Goal: Task Accomplishment & Management: Complete application form

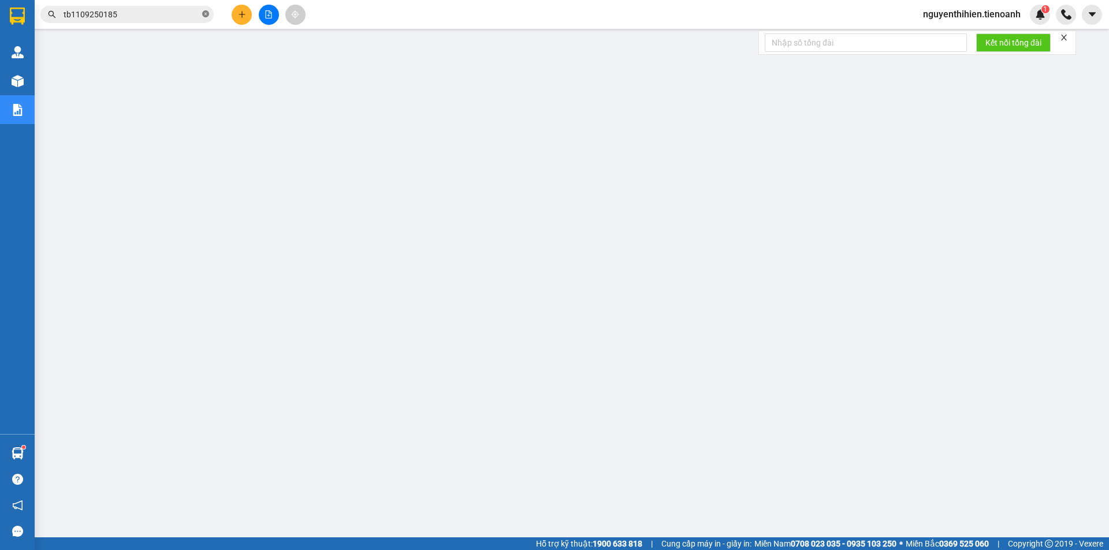
click at [203, 14] on icon "close-circle" at bounding box center [205, 13] width 7 height 7
paste input "0339389071"
type input "0339389071"
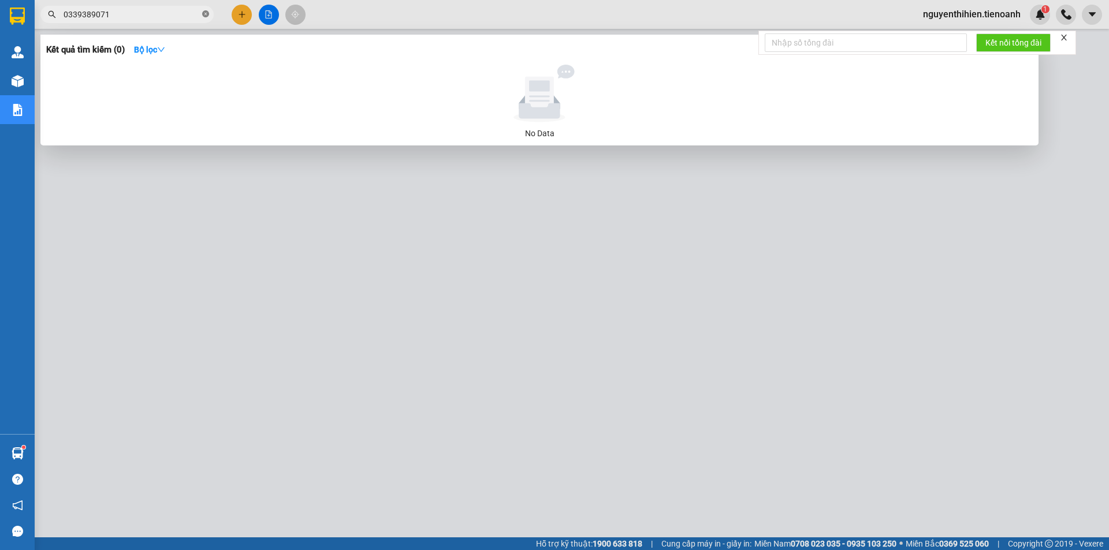
click at [204, 13] on icon "close-circle" at bounding box center [205, 13] width 7 height 7
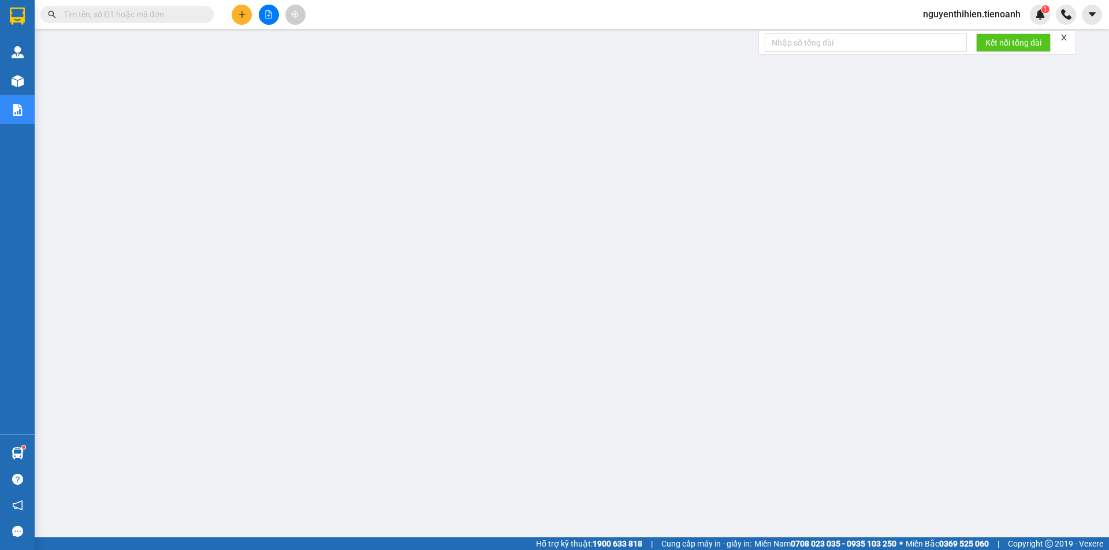
click at [162, 11] on input "text" at bounding box center [132, 14] width 136 height 13
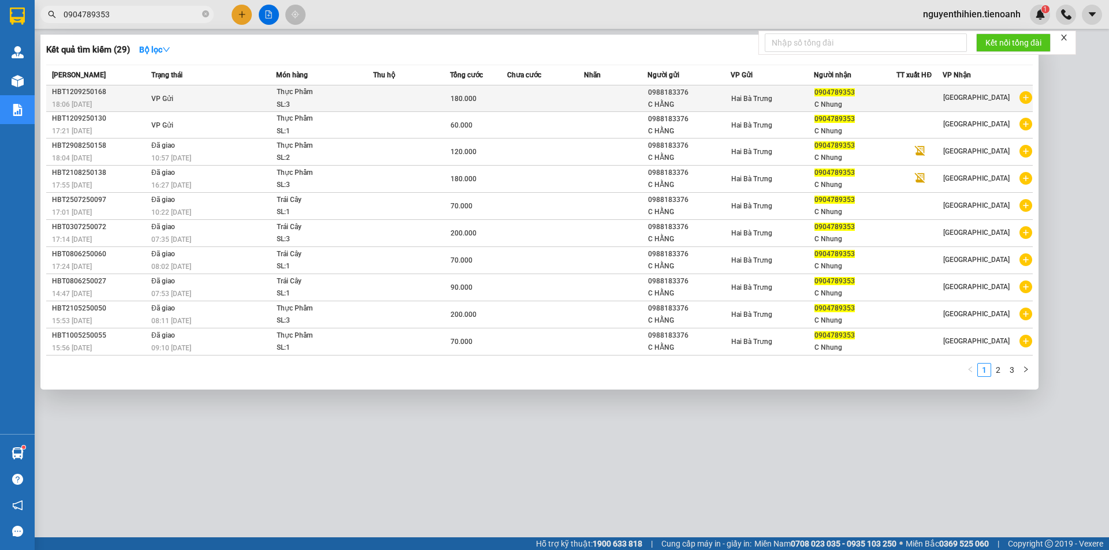
type input "0904789353"
click at [744, 100] on span "Hai Bà Trưng" at bounding box center [751, 99] width 41 height 8
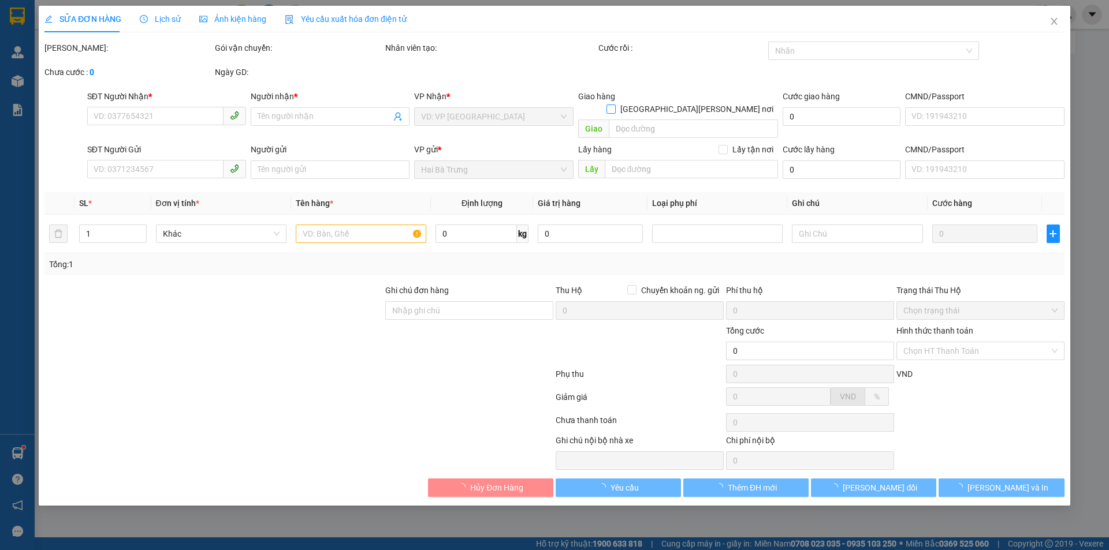
type input "0904789353"
type input "C Nhung"
type input "0988183376"
type input "C HẰNG"
type input "038078015125"
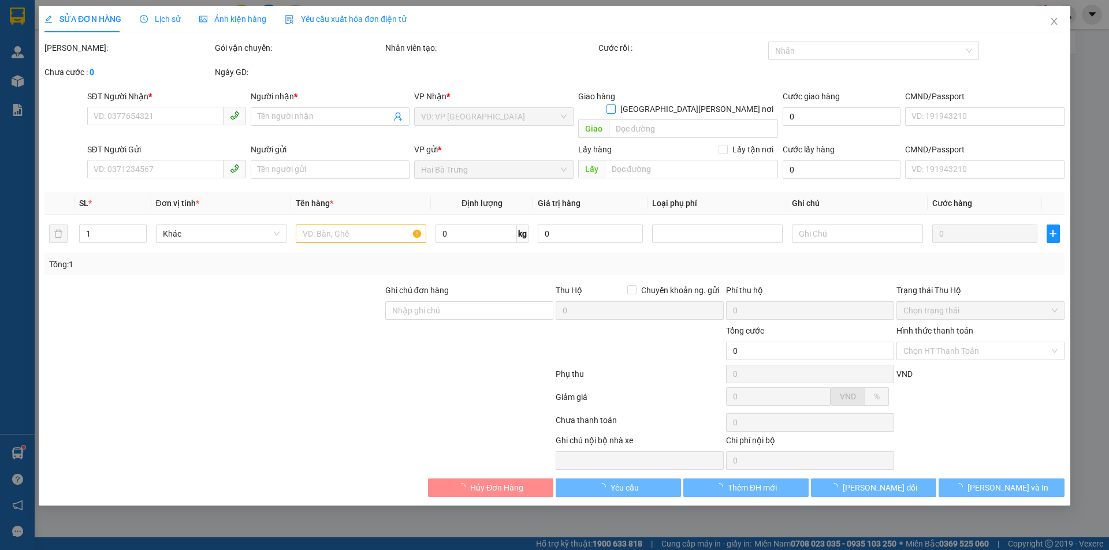
type input "180.000"
